Goal: Book appointment/travel/reservation

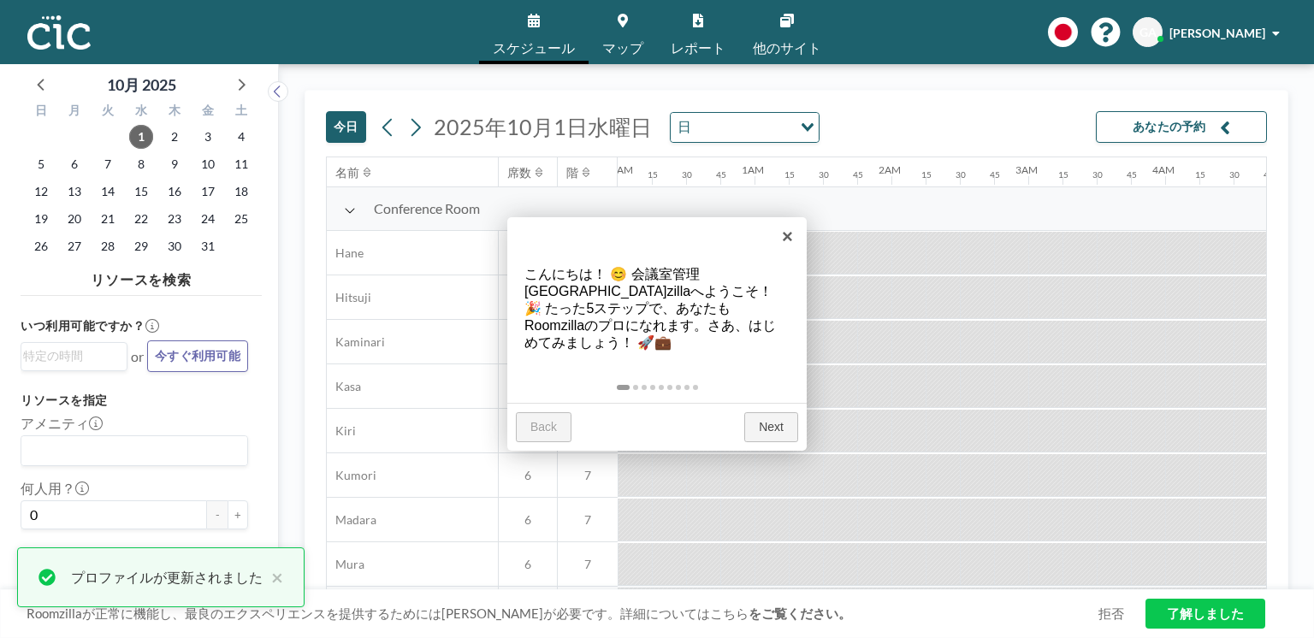
scroll to position [0, 1334]
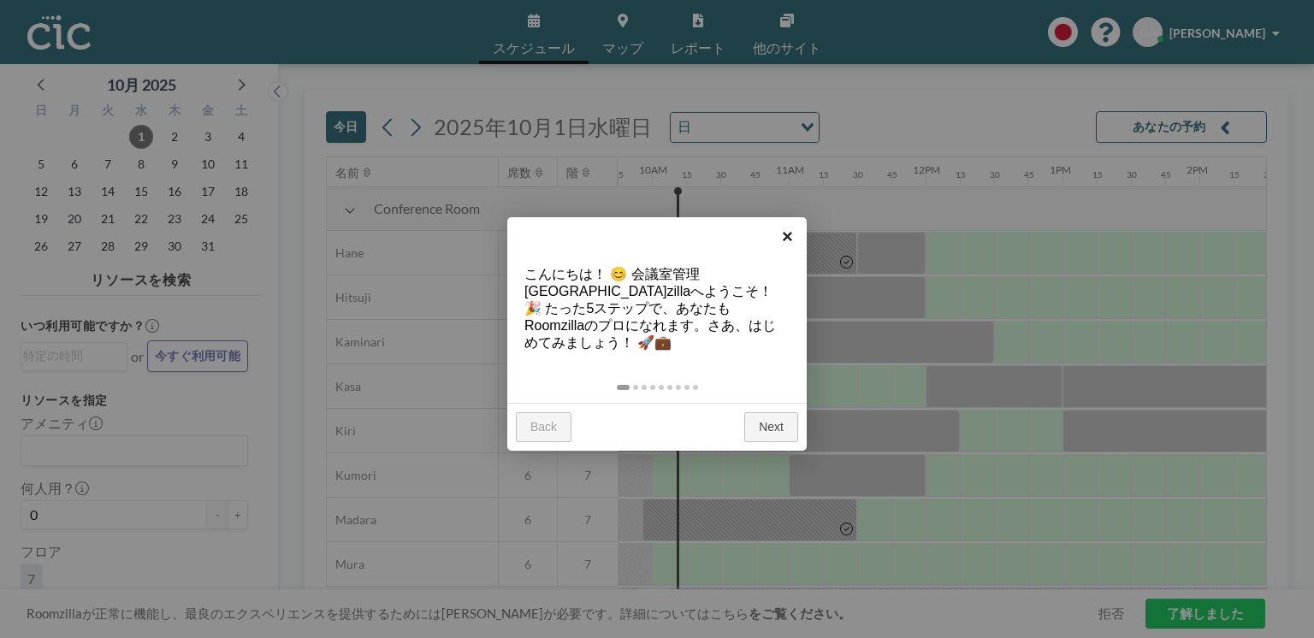
click at [786, 234] on link "×" at bounding box center [787, 236] width 38 height 38
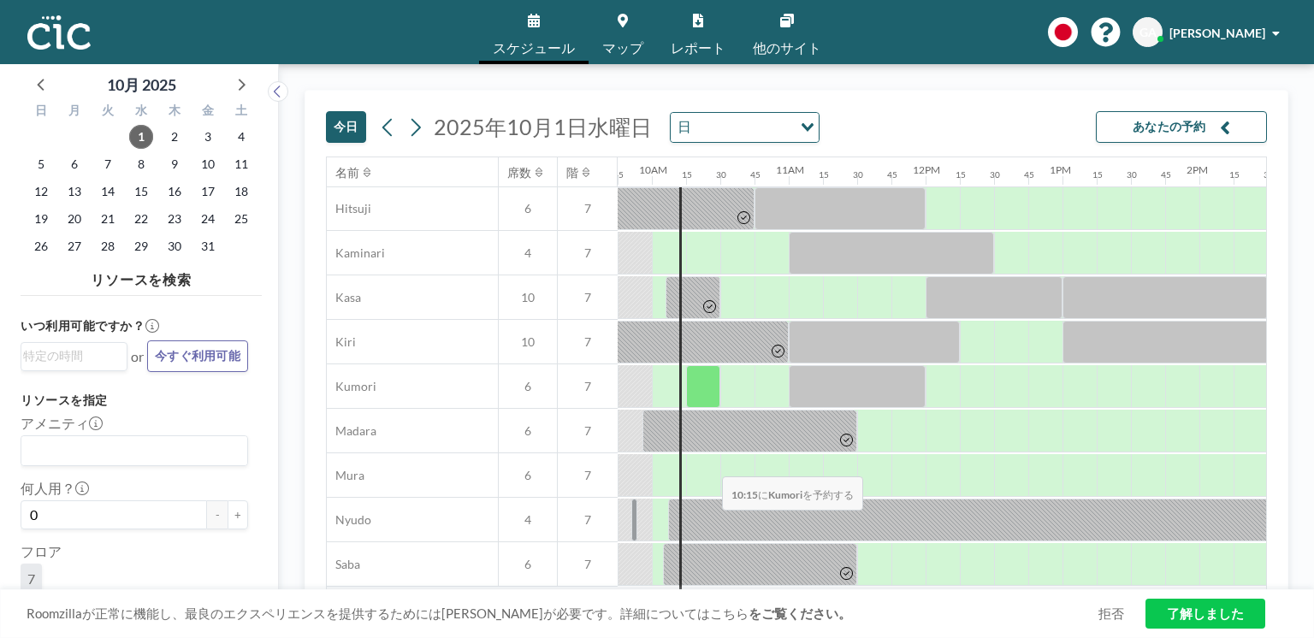
scroll to position [91, 1334]
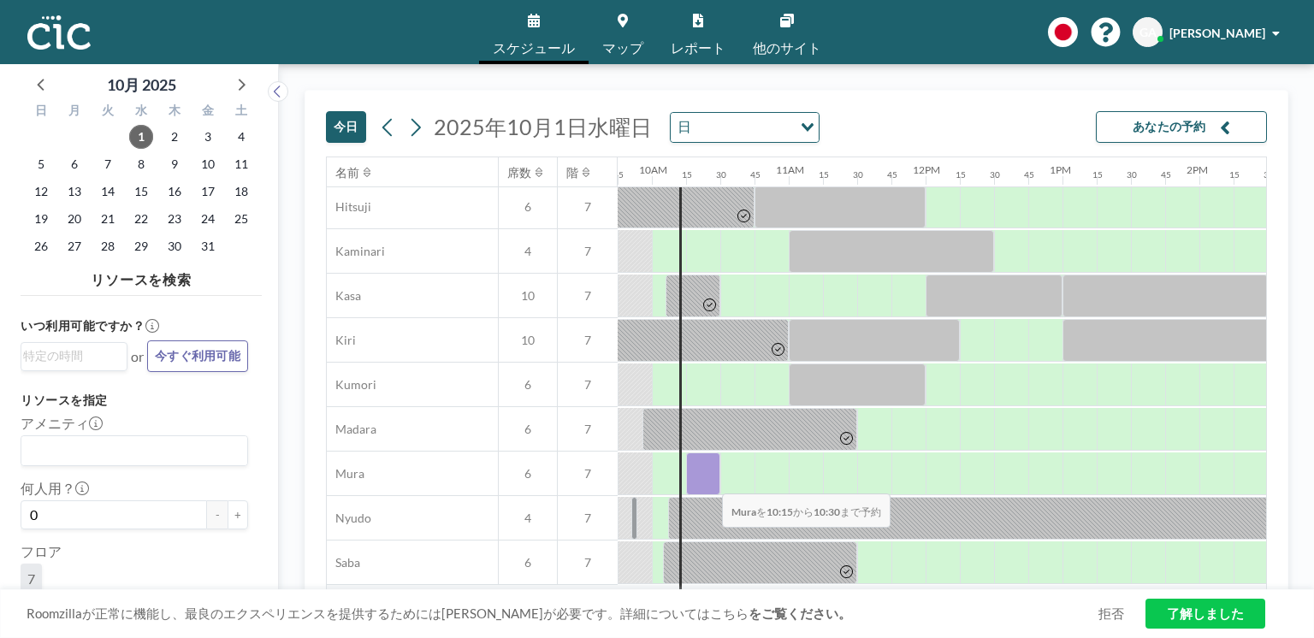
click at [708, 483] on div at bounding box center [703, 474] width 34 height 43
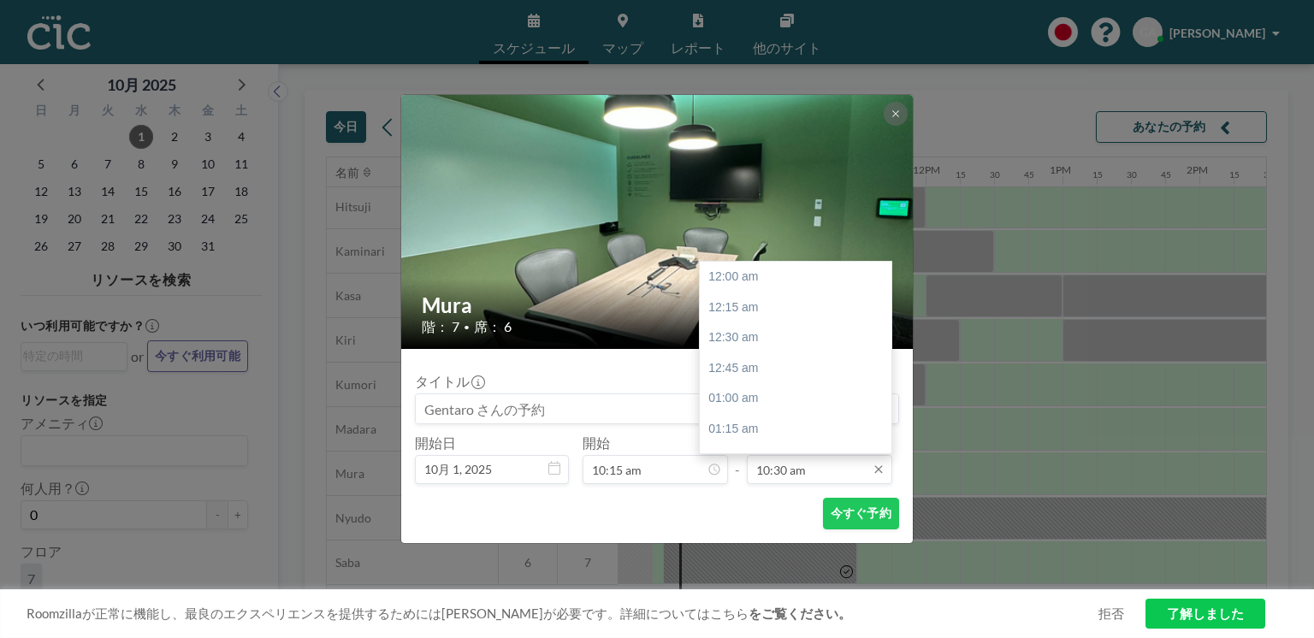
scroll to position [1278, 0]
click at [771, 343] on div "11:00 am" at bounding box center [798, 338] width 197 height 31
type input "11:00 am"
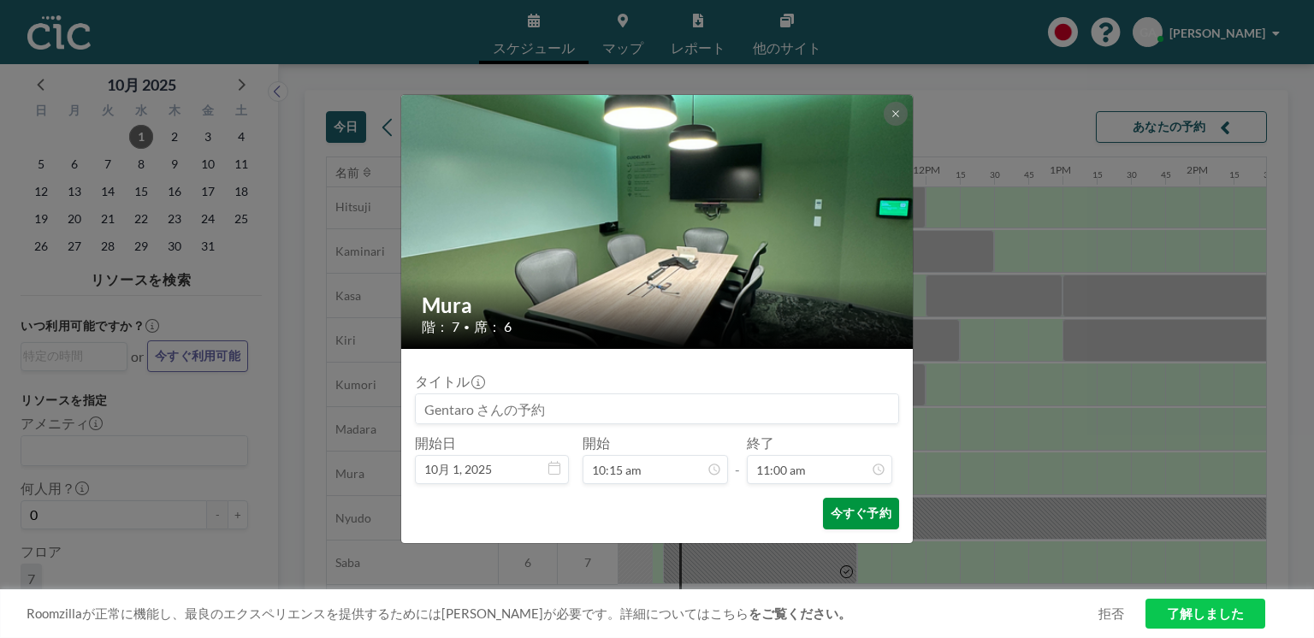
click at [849, 524] on button "今すぐ予約" at bounding box center [861, 514] width 76 height 32
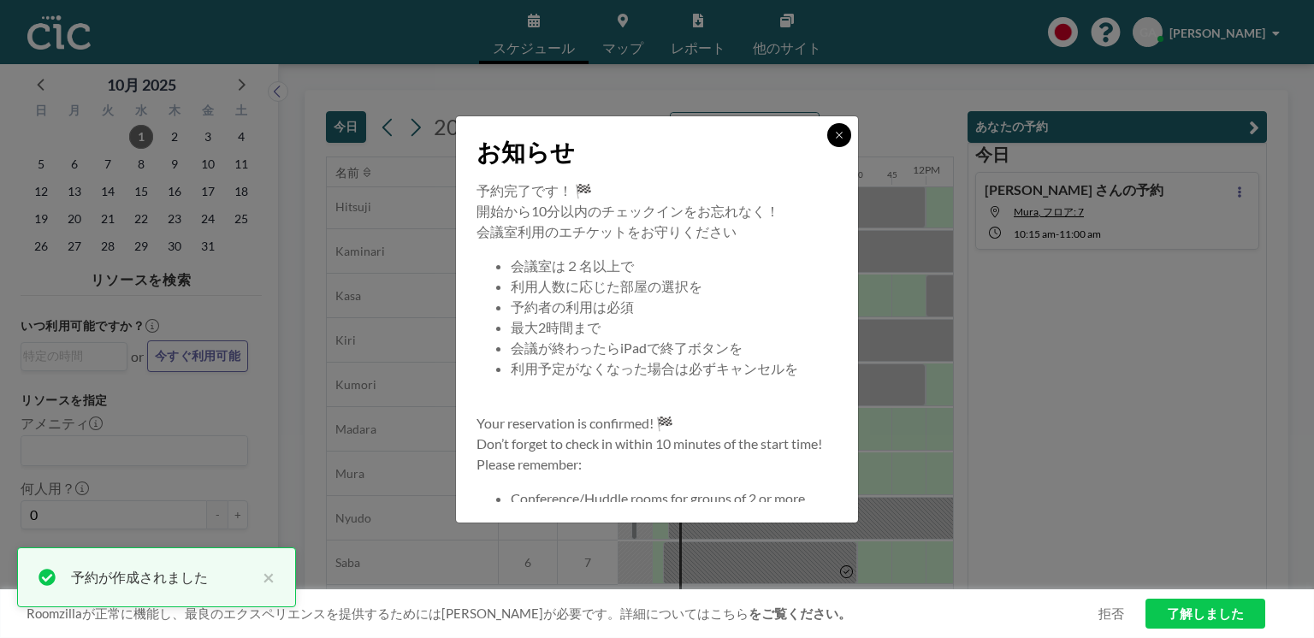
click at [849, 133] on button at bounding box center [839, 135] width 24 height 24
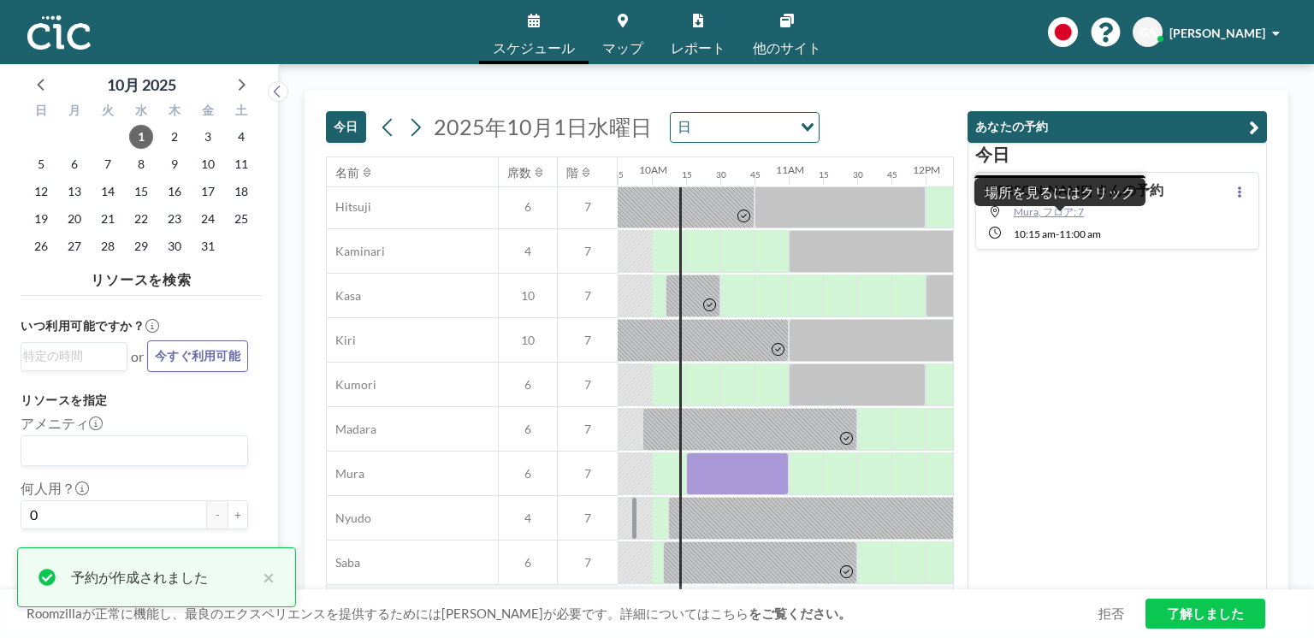
click at [1035, 216] on span "Mura, フロア: 7" at bounding box center [1049, 211] width 70 height 13
